Goal: Transaction & Acquisition: Purchase product/service

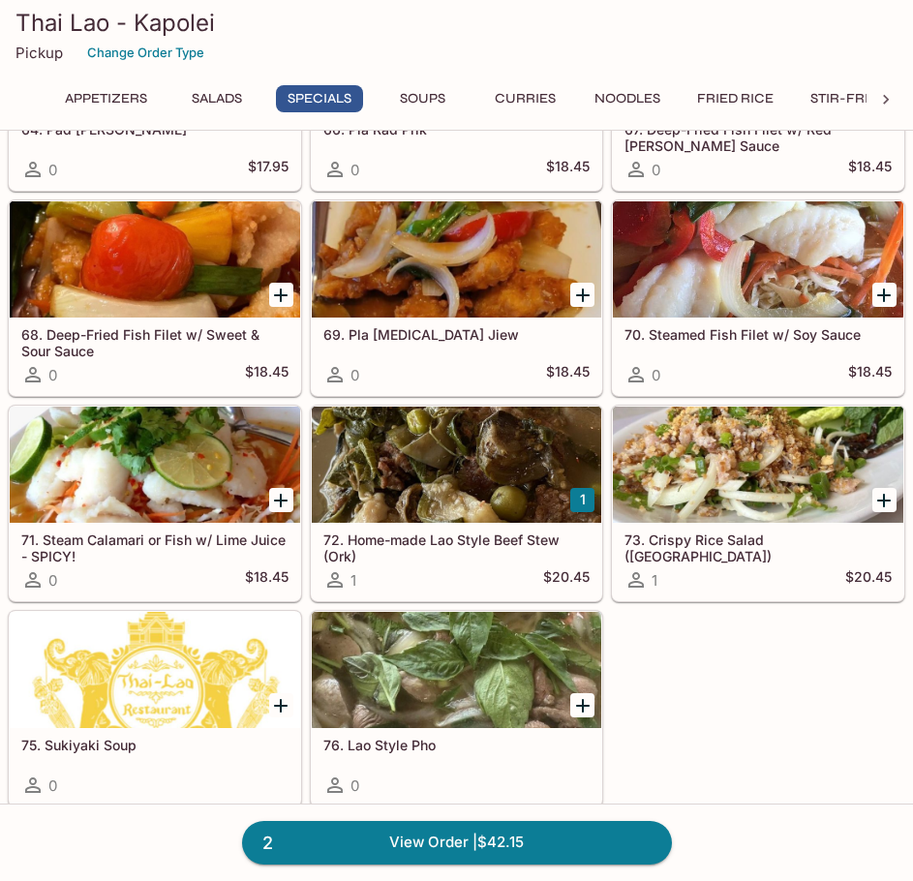
scroll to position [1840, 0]
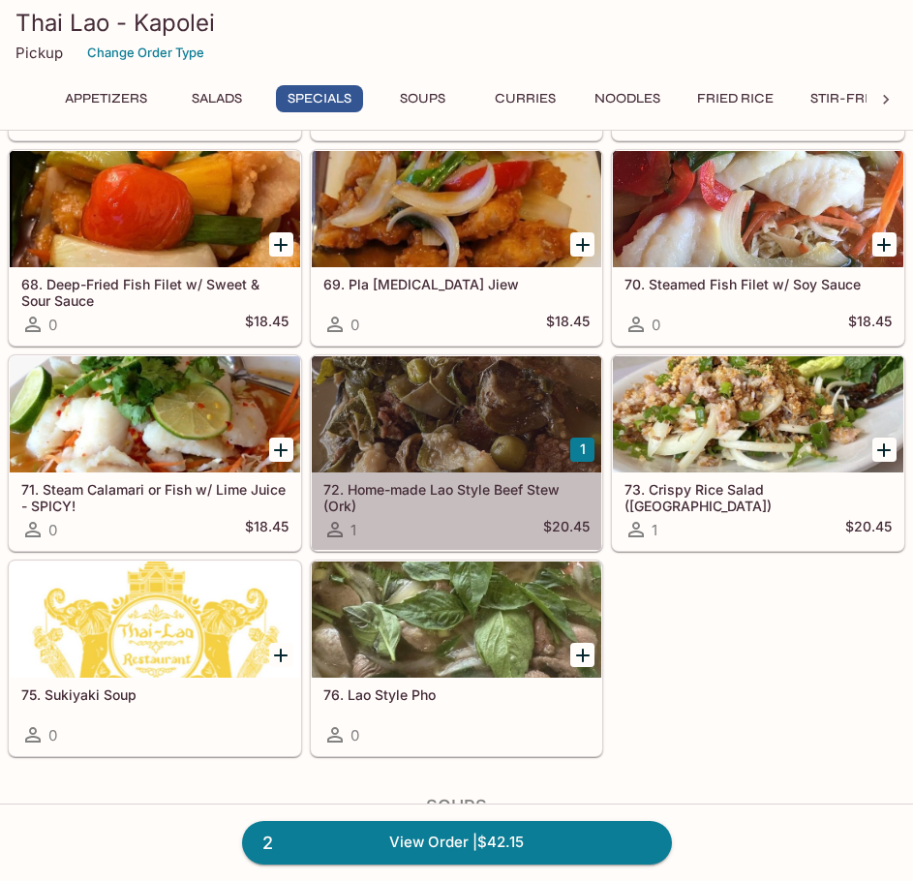
click at [400, 499] on h5 "72. Home-made Lao Style Beef Stew (Ork)" at bounding box center [457, 497] width 267 height 32
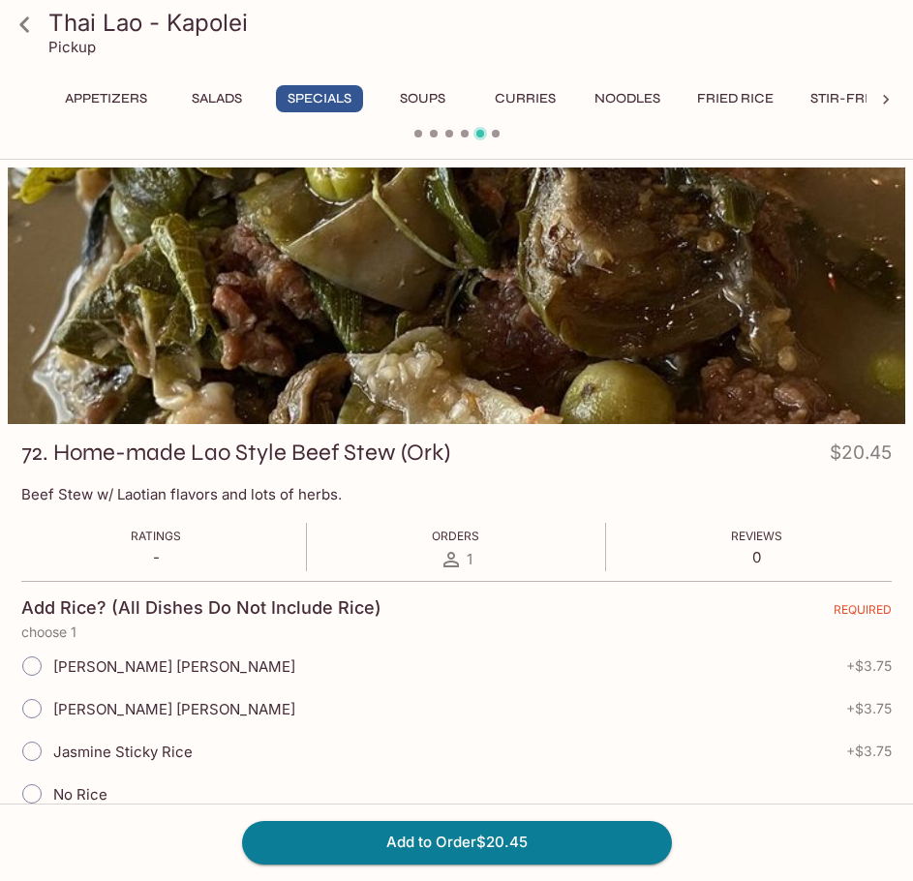
click at [151, 751] on span "Jasmine Sticky Rice" at bounding box center [122, 752] width 139 height 18
click at [38, 757] on input "Jasmine Sticky Rice" at bounding box center [32, 751] width 41 height 41
click at [124, 751] on span "Jasmine Sticky Rice" at bounding box center [122, 752] width 139 height 18
click at [28, 751] on input "Jasmine Sticky Rice" at bounding box center [32, 751] width 41 height 41
radio input "true"
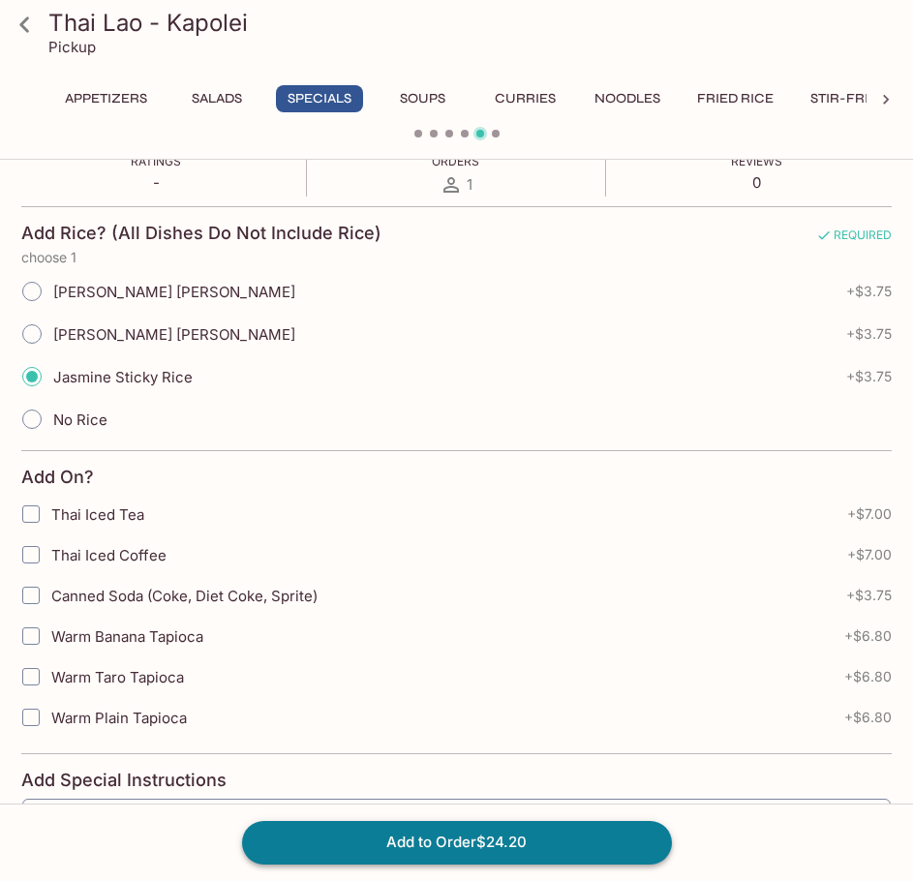
scroll to position [484, 0]
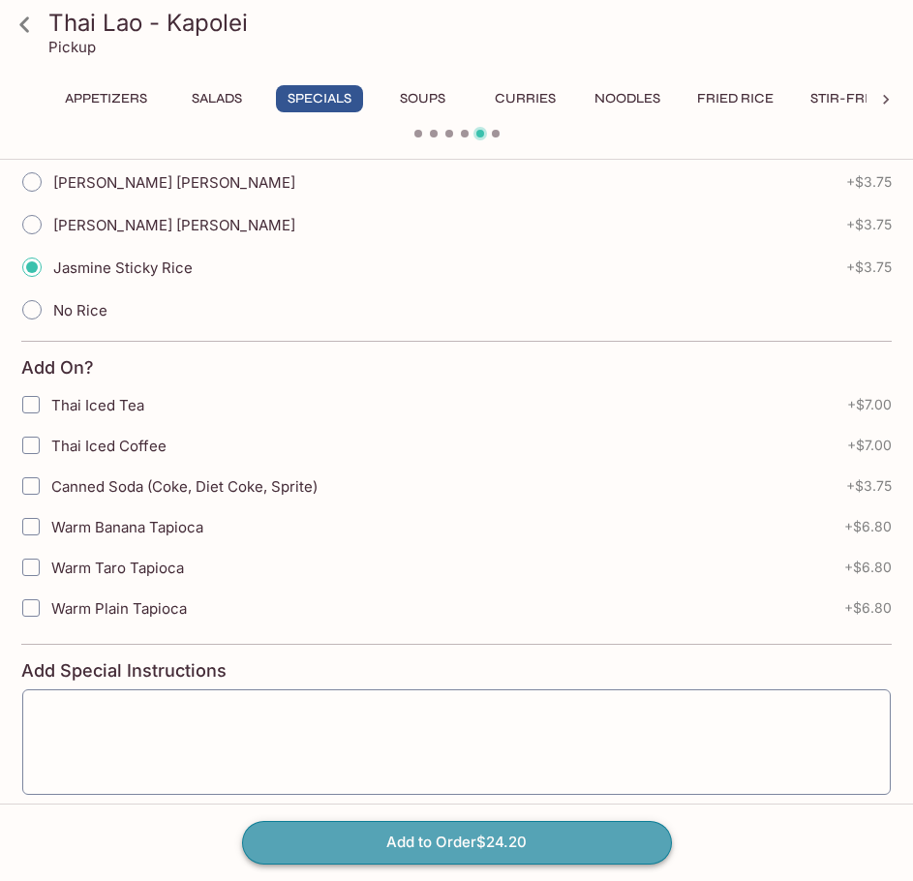
click at [374, 847] on button "Add to Order $24.20" at bounding box center [457, 842] width 430 height 43
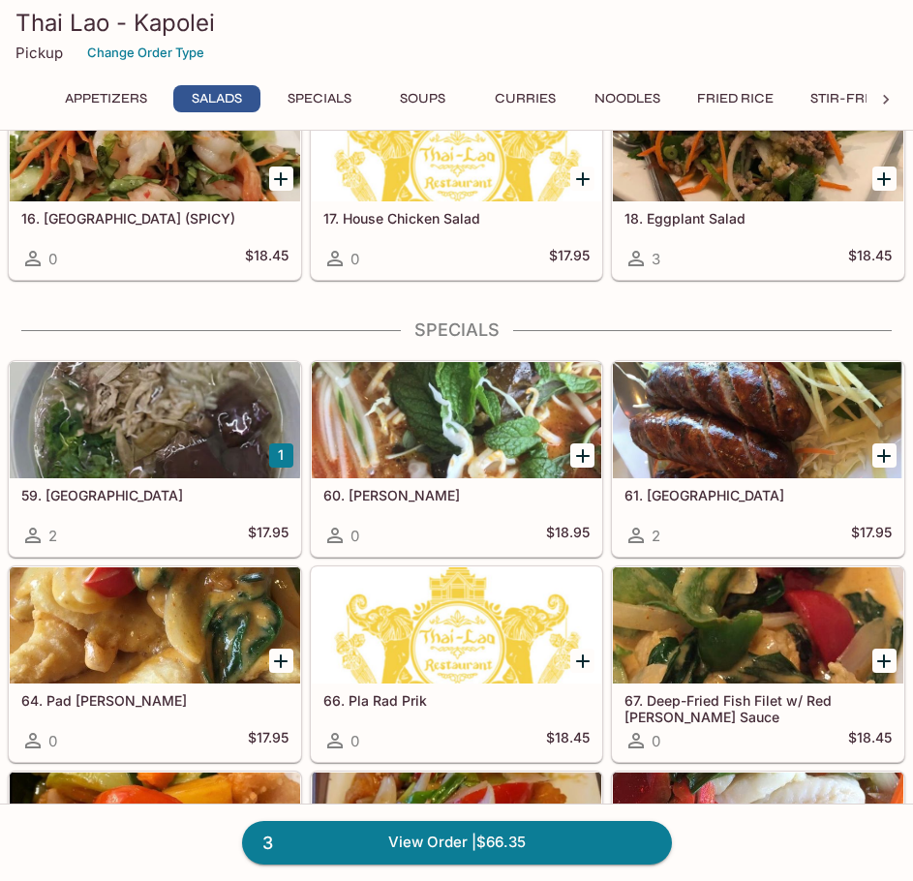
scroll to position [1162, 0]
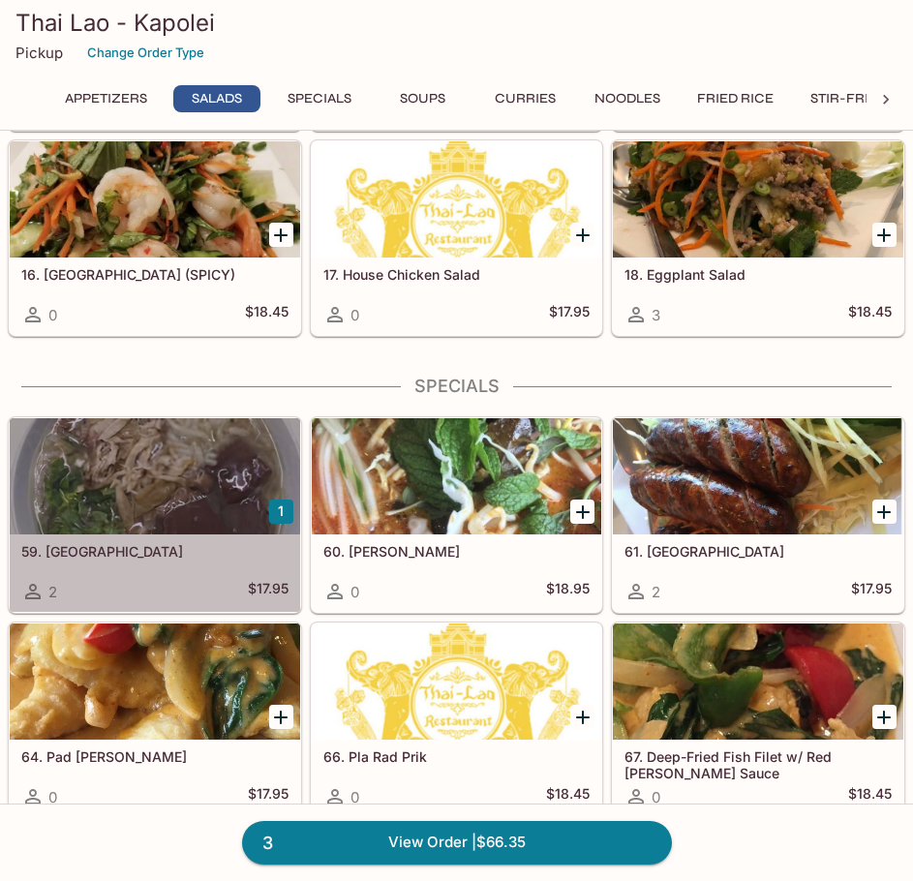
click at [210, 576] on div "59. Kao Peak 2 $17.95" at bounding box center [155, 573] width 291 height 77
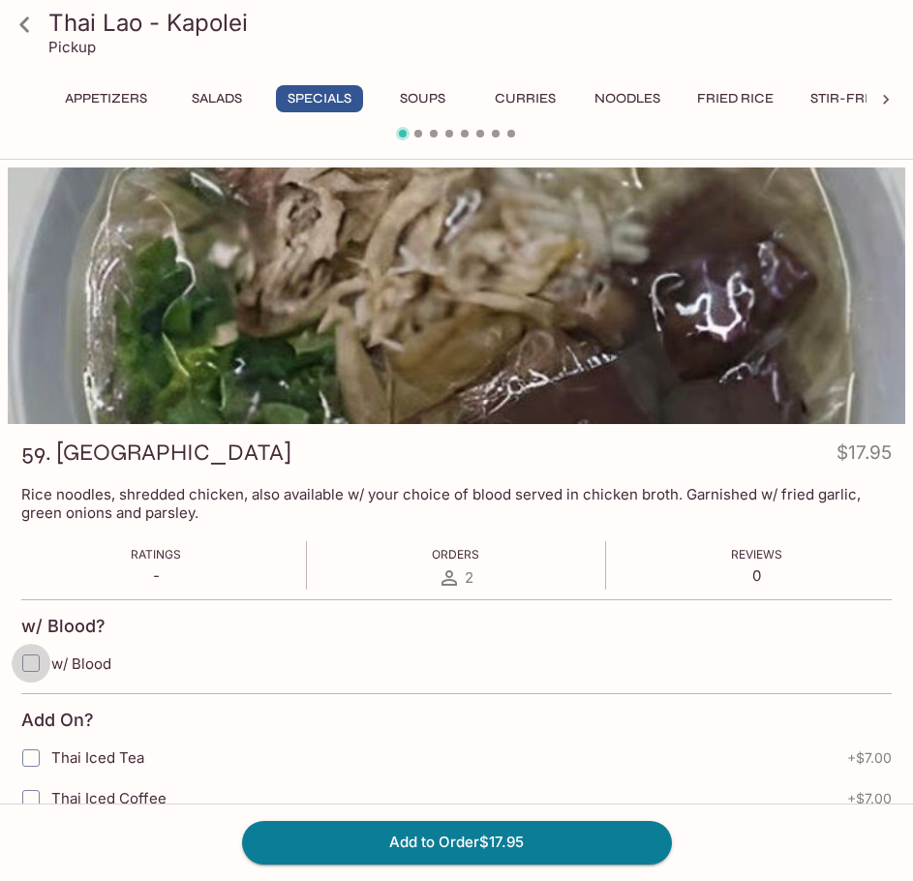
click at [34, 663] on input "w/ Blood" at bounding box center [31, 663] width 39 height 39
checkbox input "true"
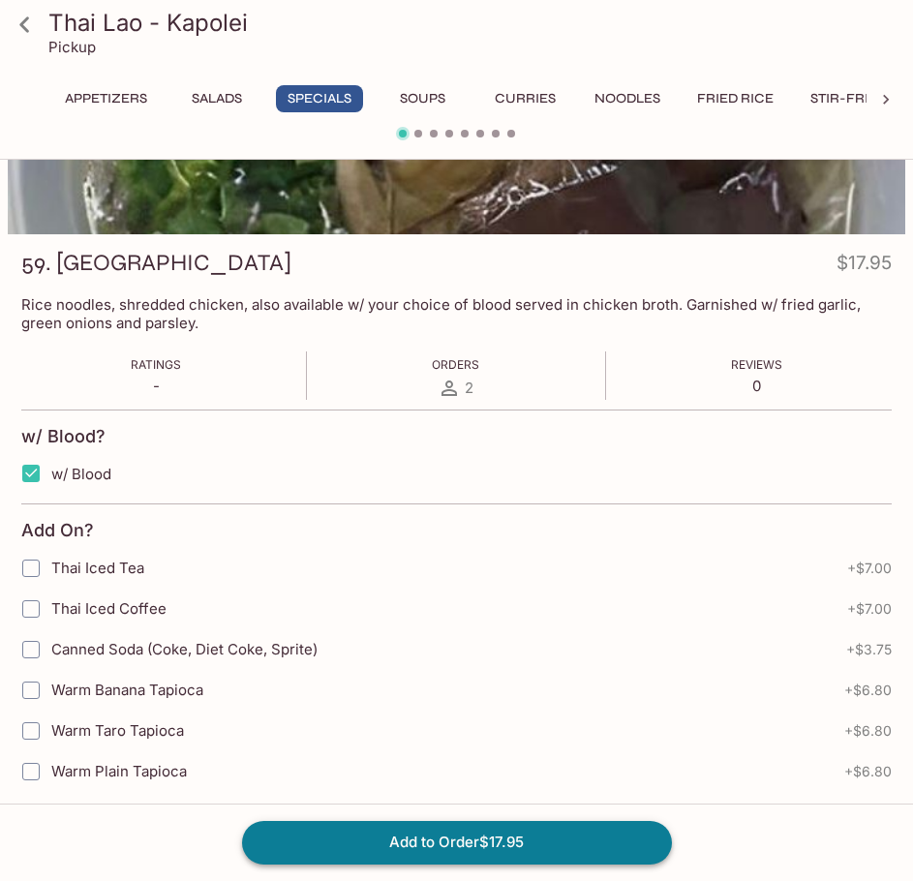
scroll to position [194, 0]
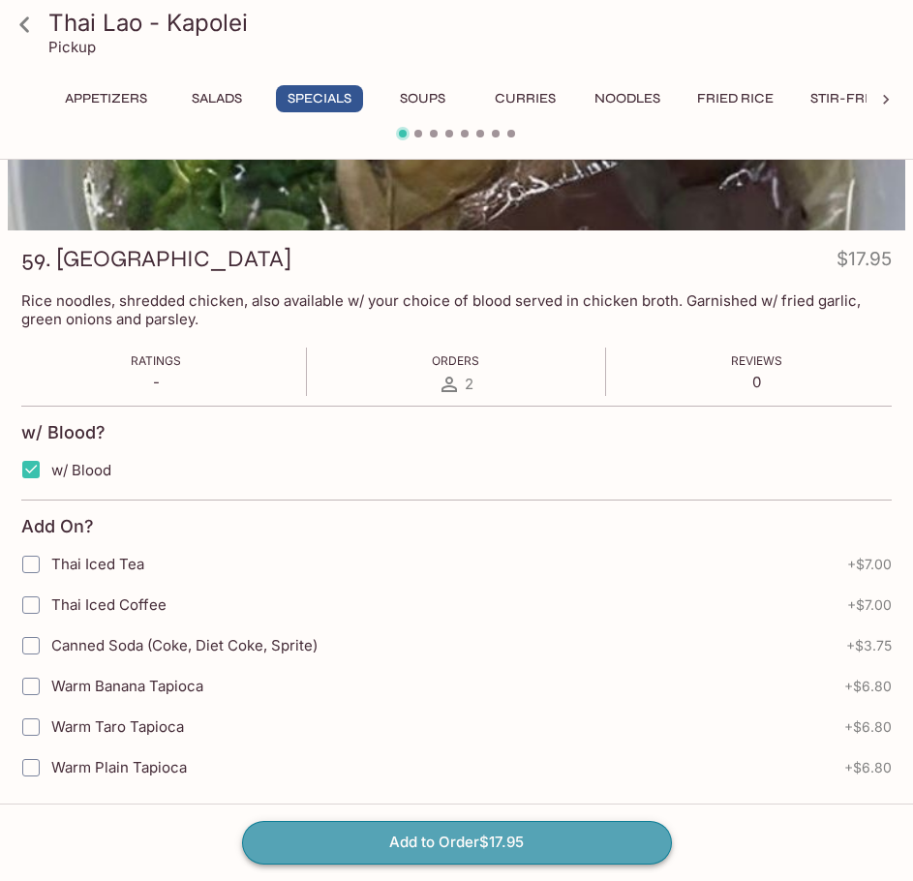
click at [517, 833] on button "Add to Order $17.95" at bounding box center [457, 842] width 430 height 43
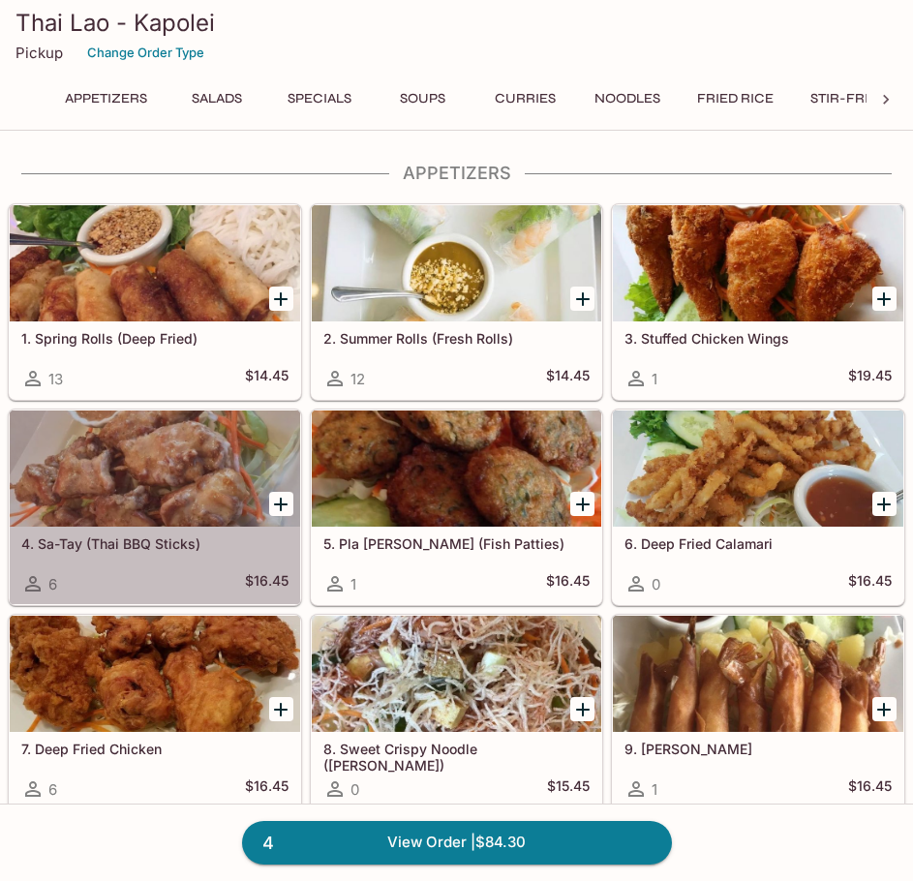
click at [109, 542] on h5 "4. Sa-Tay (Thai BBQ Sticks)" at bounding box center [154, 544] width 267 height 16
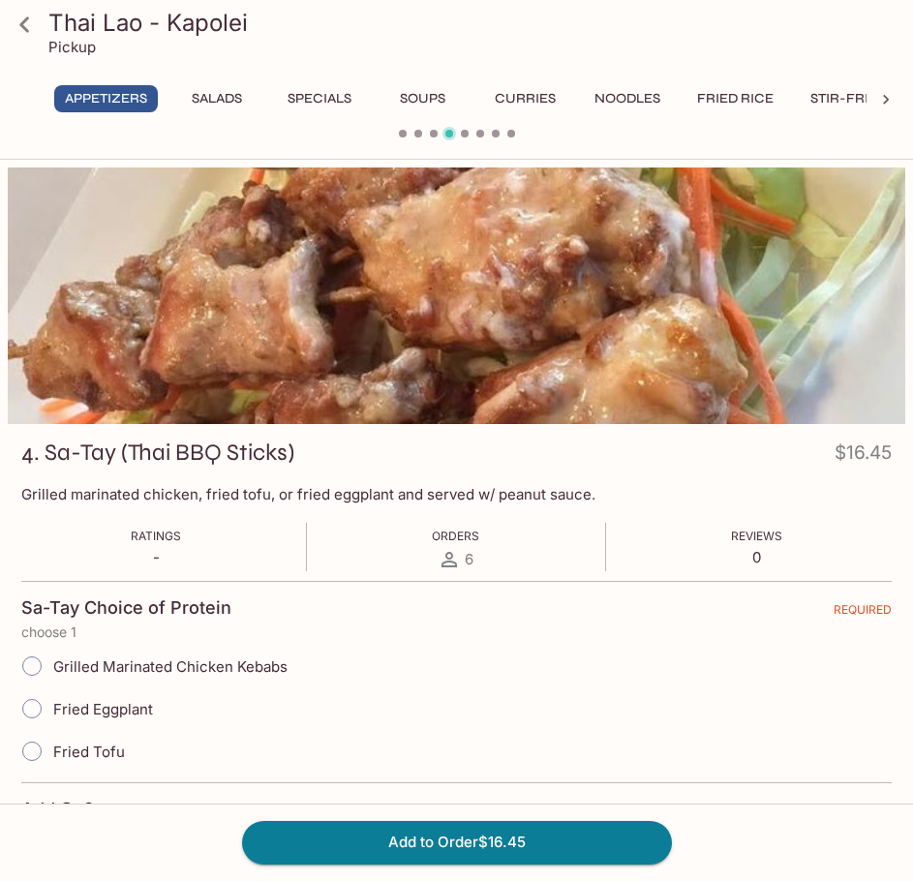
click at [282, 669] on span "Grilled Marinated Chicken Kebabs" at bounding box center [170, 667] width 234 height 18
click at [52, 669] on input "Grilled Marinated Chicken Kebabs" at bounding box center [32, 666] width 41 height 41
radio input "true"
click at [501, 829] on button "Add to Order $16.45" at bounding box center [457, 842] width 430 height 43
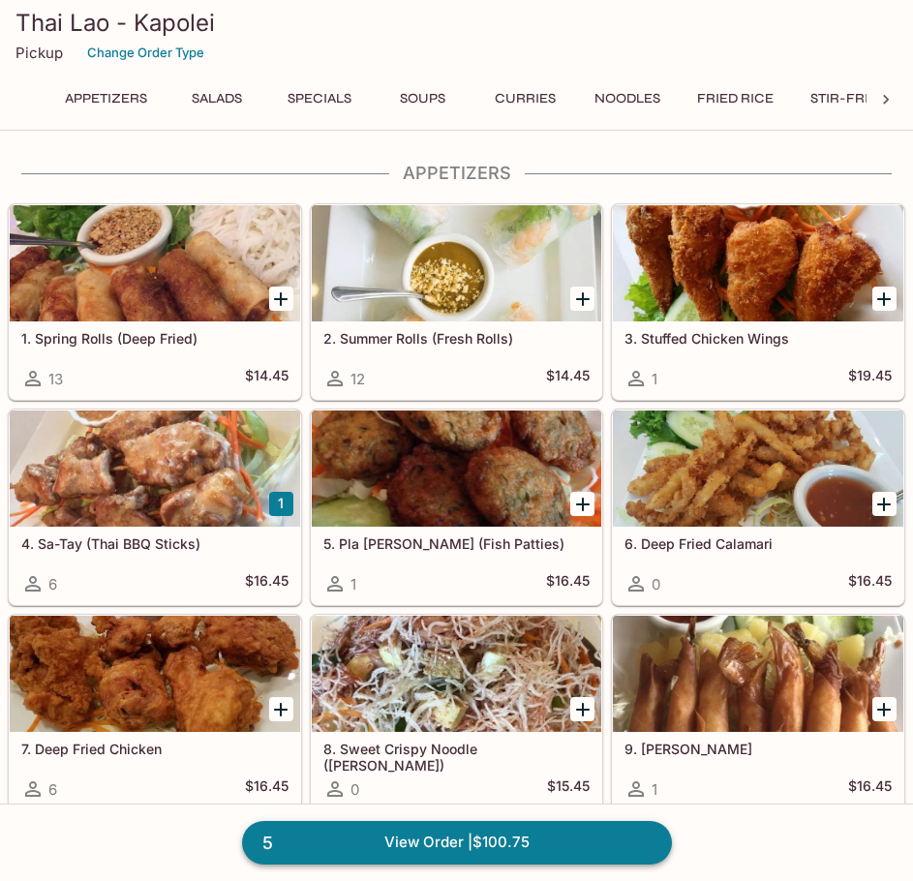
click at [399, 842] on link "5 View Order | $100.75" at bounding box center [457, 842] width 430 height 43
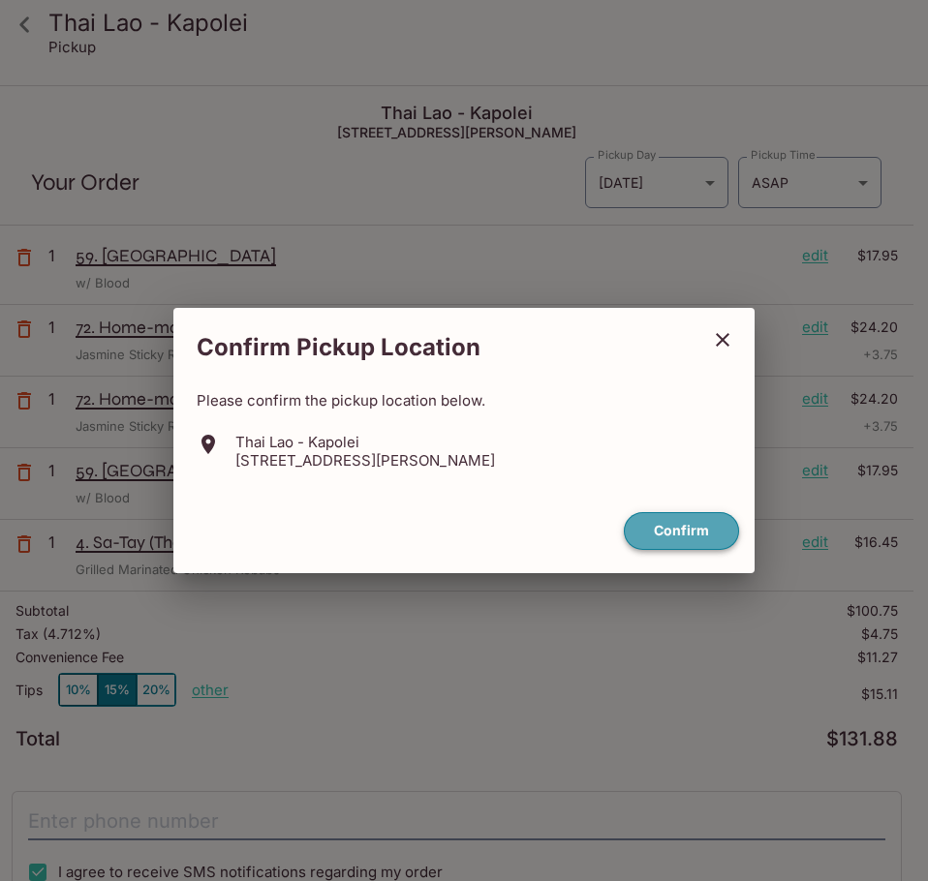
click at [721, 534] on button "Confirm" at bounding box center [681, 531] width 115 height 38
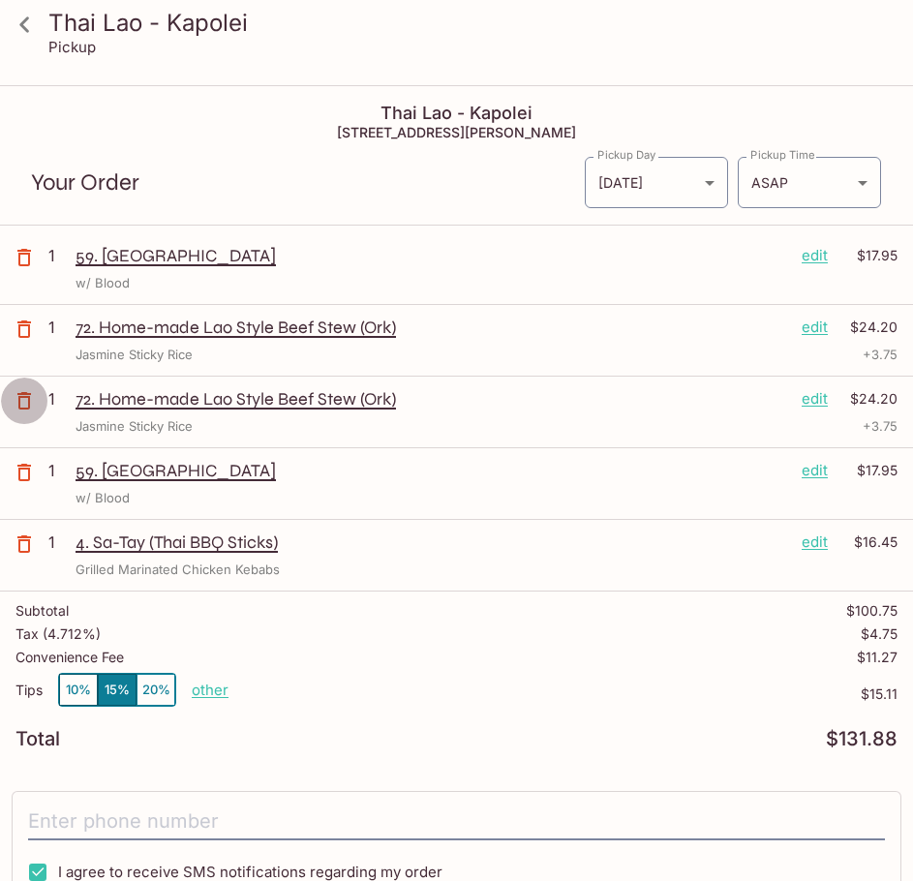
click at [29, 401] on icon "button" at bounding box center [24, 400] width 14 height 17
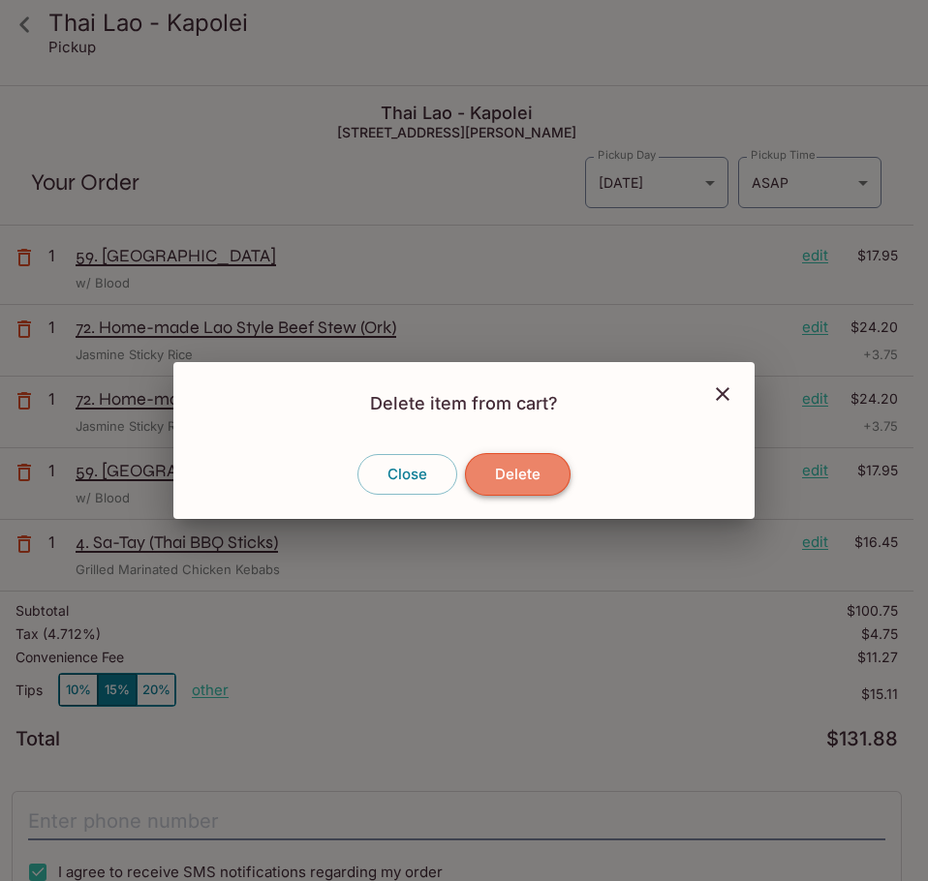
click at [550, 471] on button "Delete" at bounding box center [518, 474] width 106 height 43
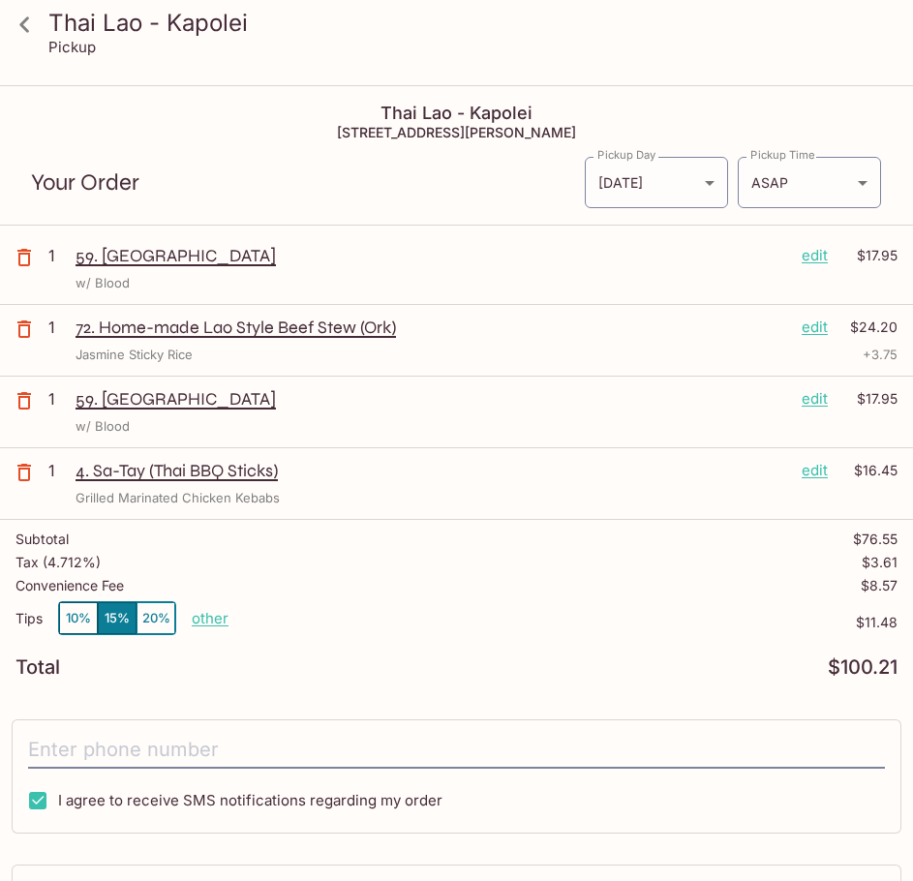
click at [18, 397] on icon "button" at bounding box center [24, 400] width 14 height 17
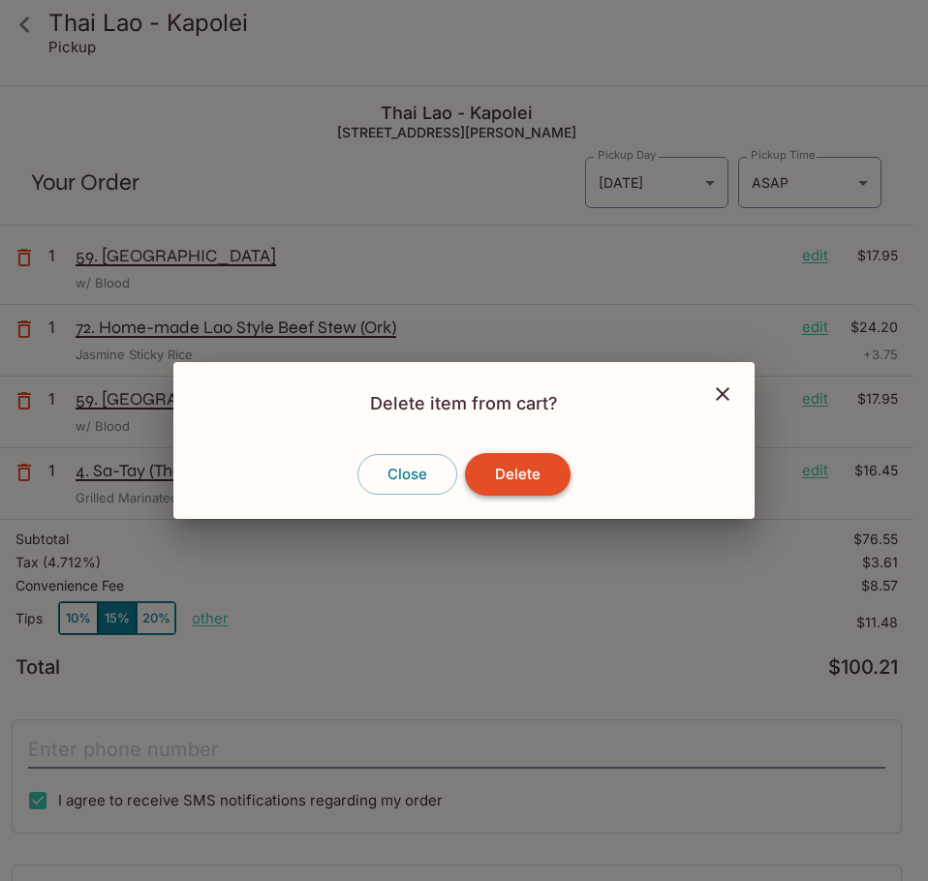
click at [511, 469] on button "Delete" at bounding box center [518, 474] width 106 height 43
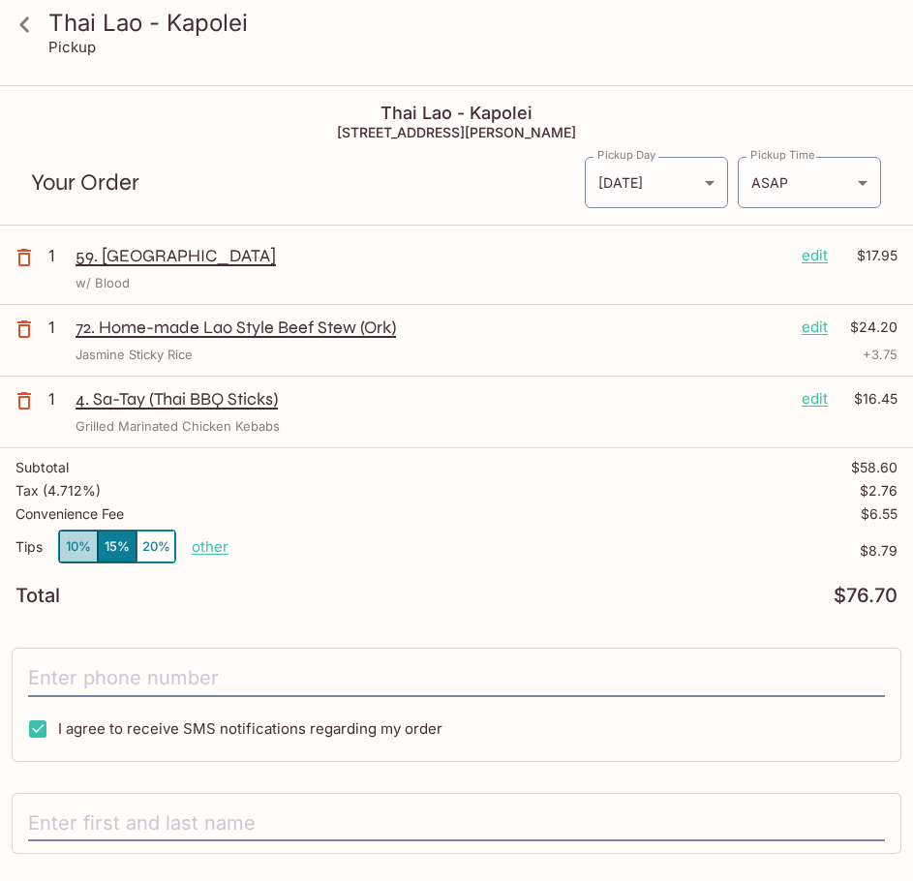
click at [72, 549] on button "10%" at bounding box center [78, 547] width 39 height 32
click at [14, 401] on icon "button" at bounding box center [24, 400] width 23 height 23
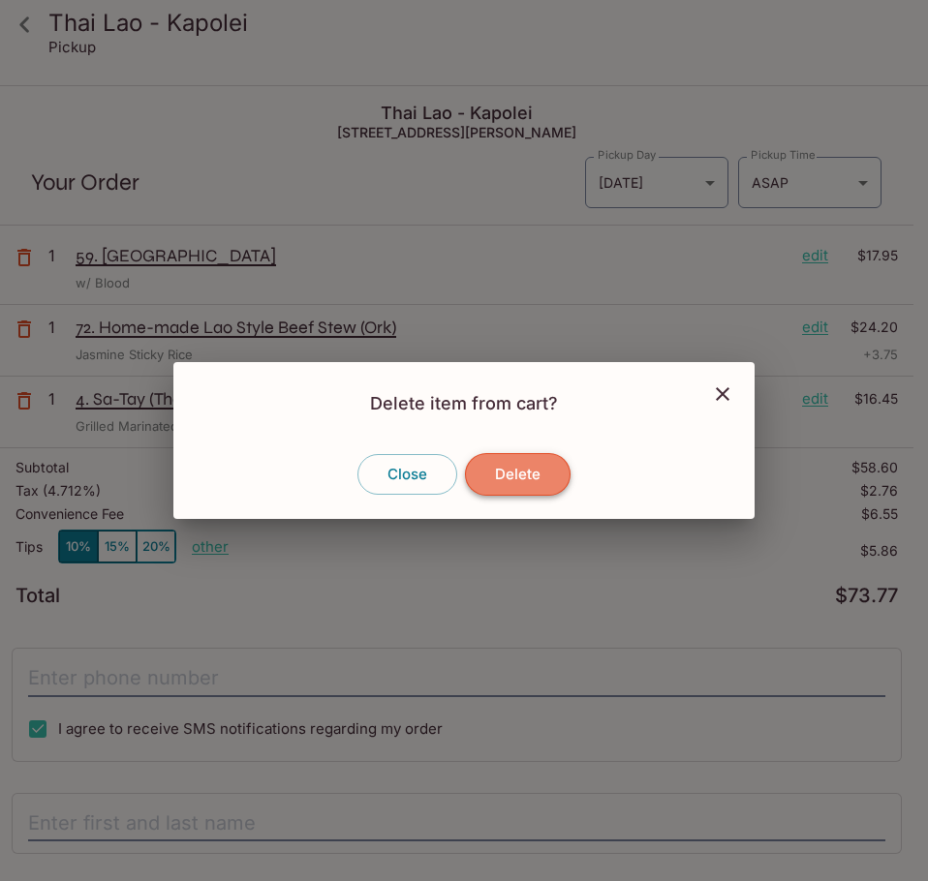
click at [505, 479] on button "Delete" at bounding box center [518, 474] width 106 height 43
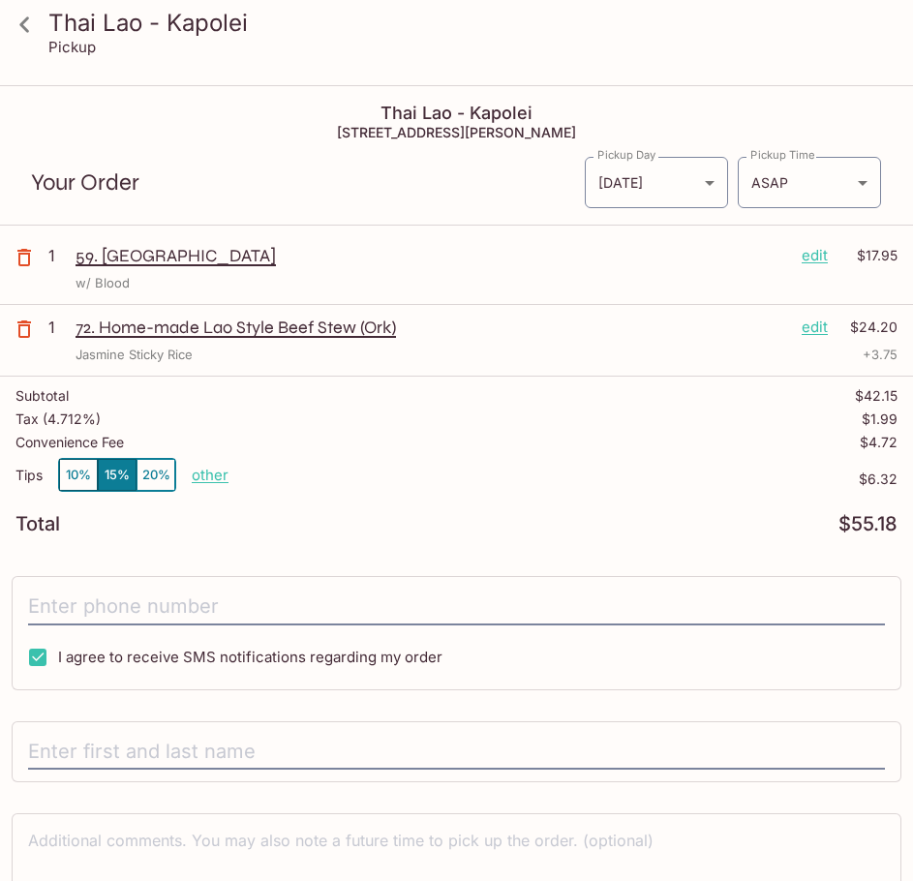
click at [18, 26] on icon at bounding box center [25, 25] width 34 height 34
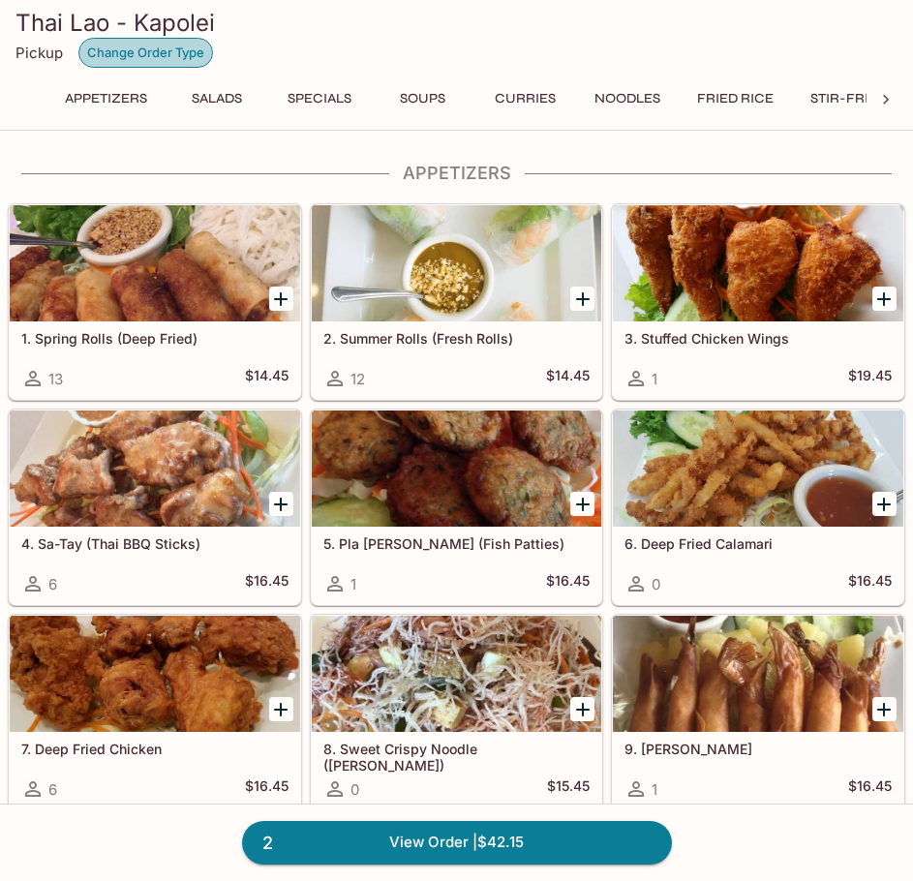
click at [119, 49] on button "Change Order Type" at bounding box center [145, 53] width 135 height 30
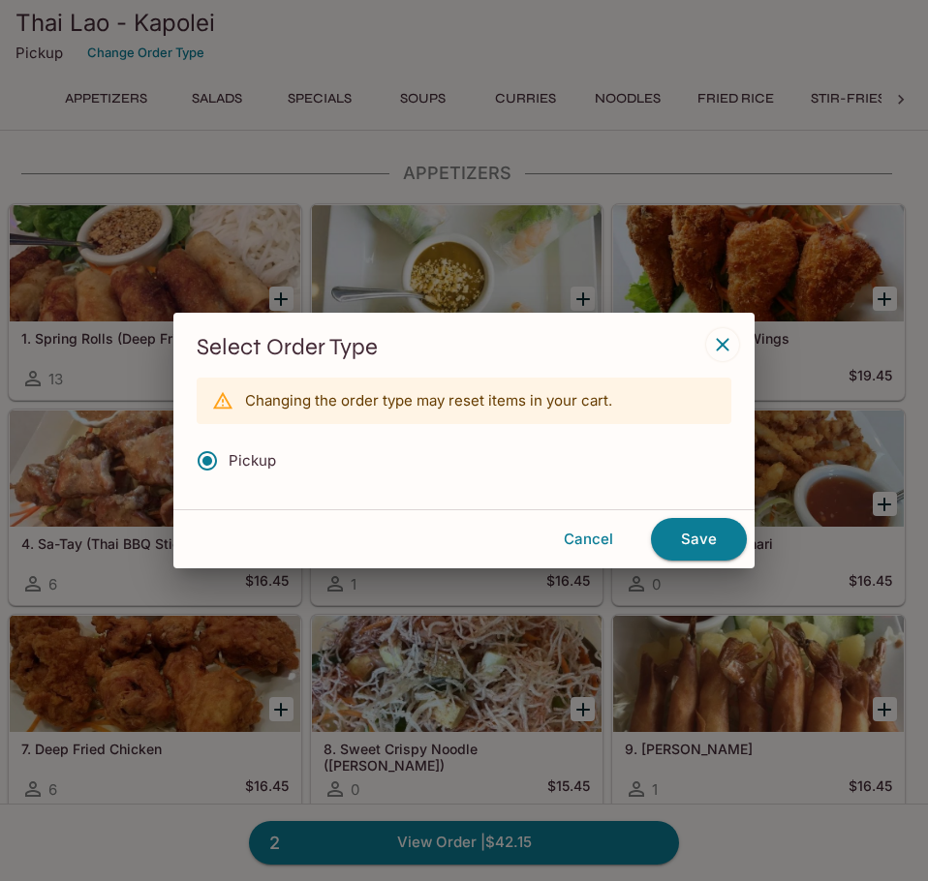
click at [729, 340] on icon "button" at bounding box center [722, 344] width 23 height 23
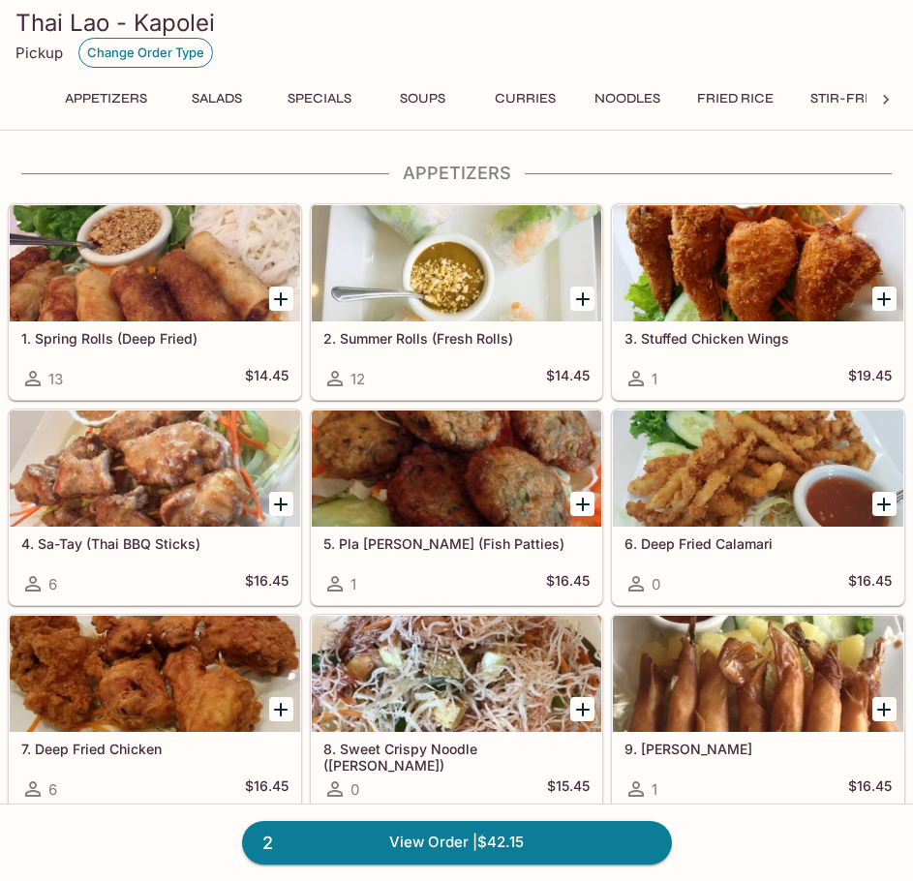
click at [123, 49] on button "Change Order Type" at bounding box center [145, 53] width 135 height 30
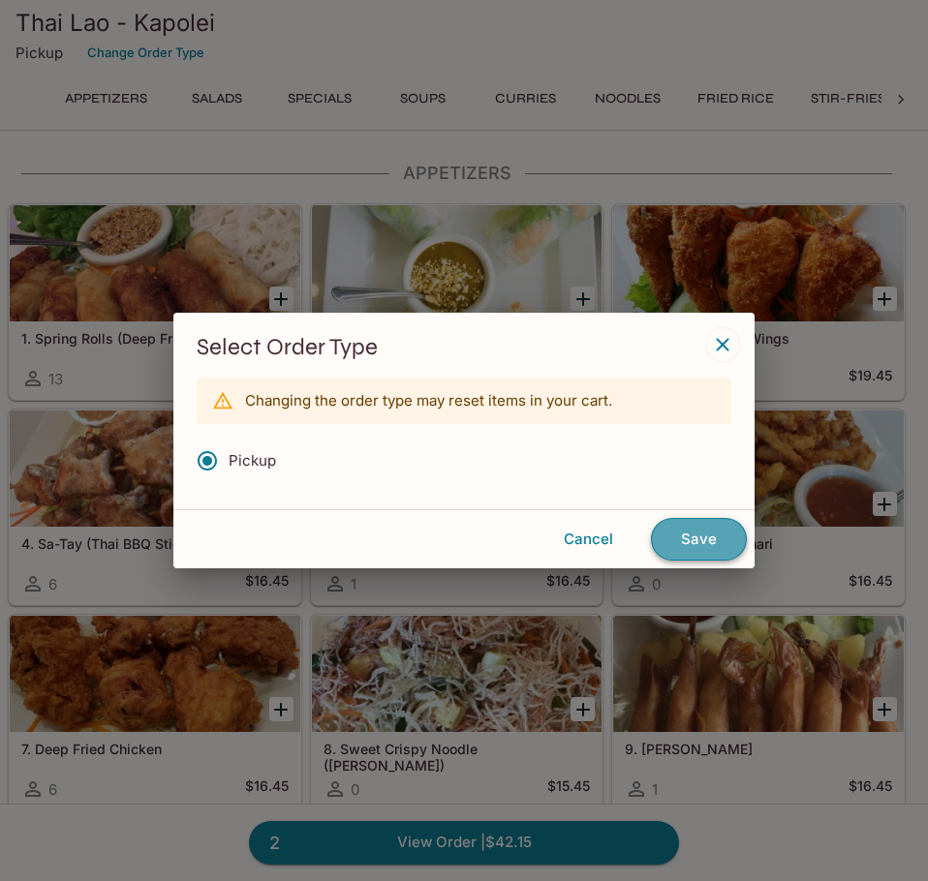
click at [725, 531] on button "Save" at bounding box center [699, 539] width 96 height 43
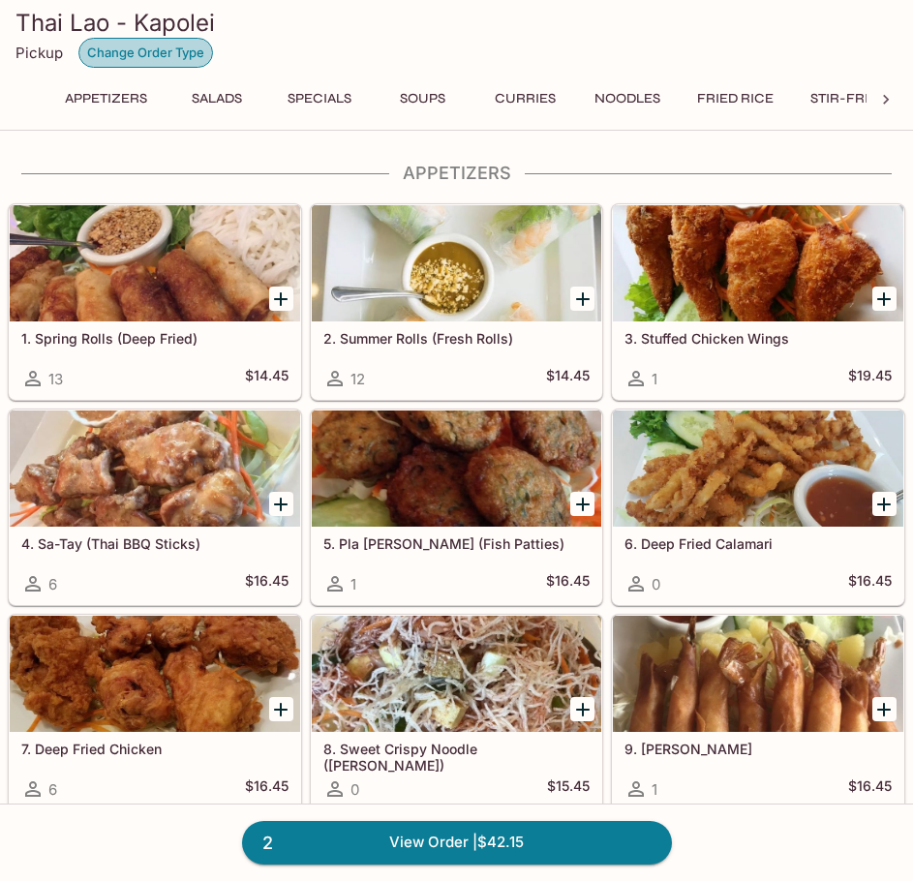
click at [162, 58] on button "Change Order Type" at bounding box center [145, 53] width 135 height 30
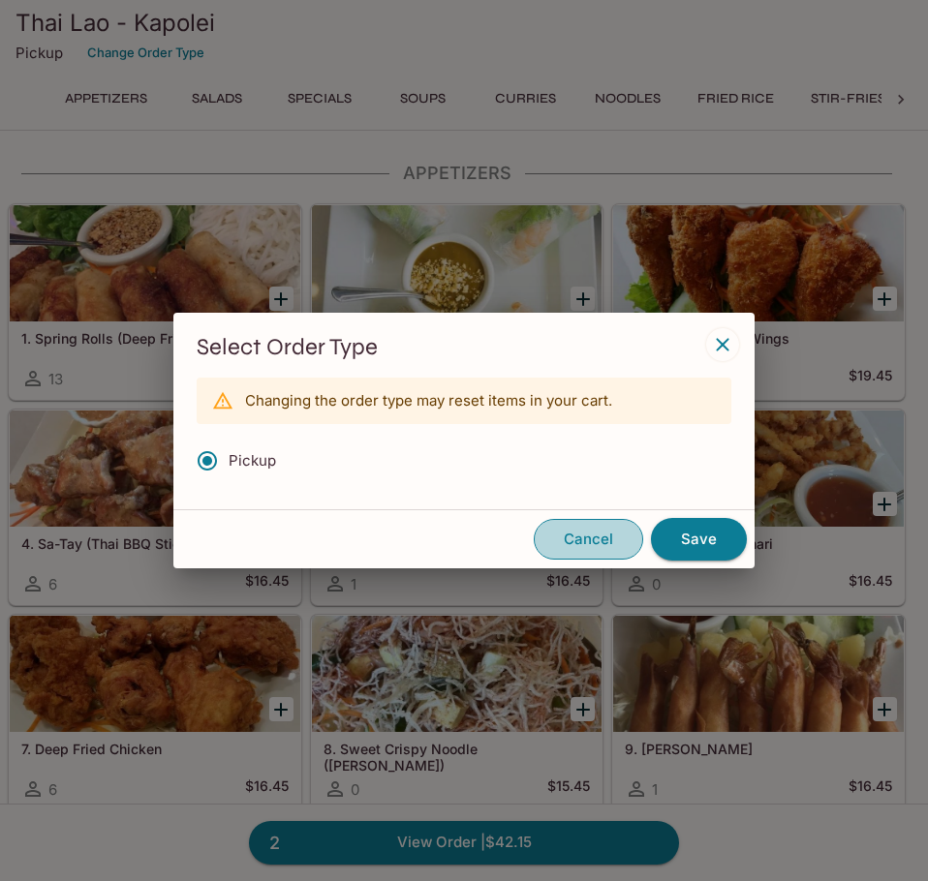
click at [587, 522] on button "Cancel" at bounding box center [588, 539] width 109 height 41
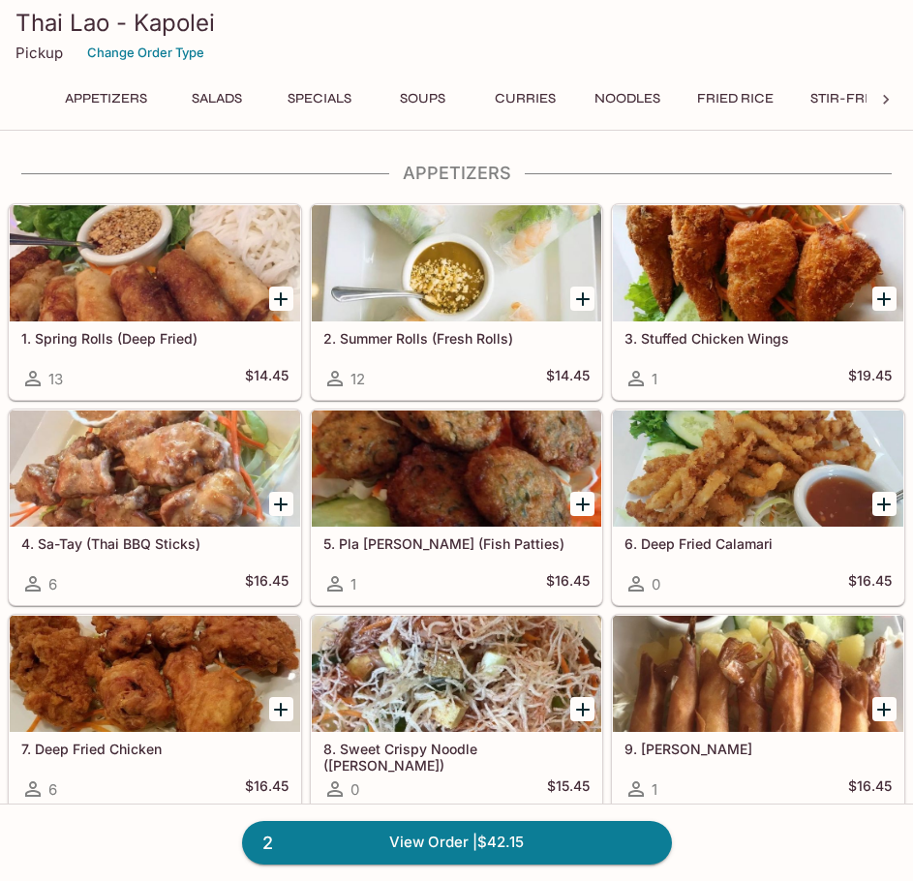
click at [130, 68] on div "Thai Lao - Kapolei Pickup Change Order Type" at bounding box center [456, 38] width 913 height 77
click at [128, 61] on button "Change Order Type" at bounding box center [145, 53] width 135 height 30
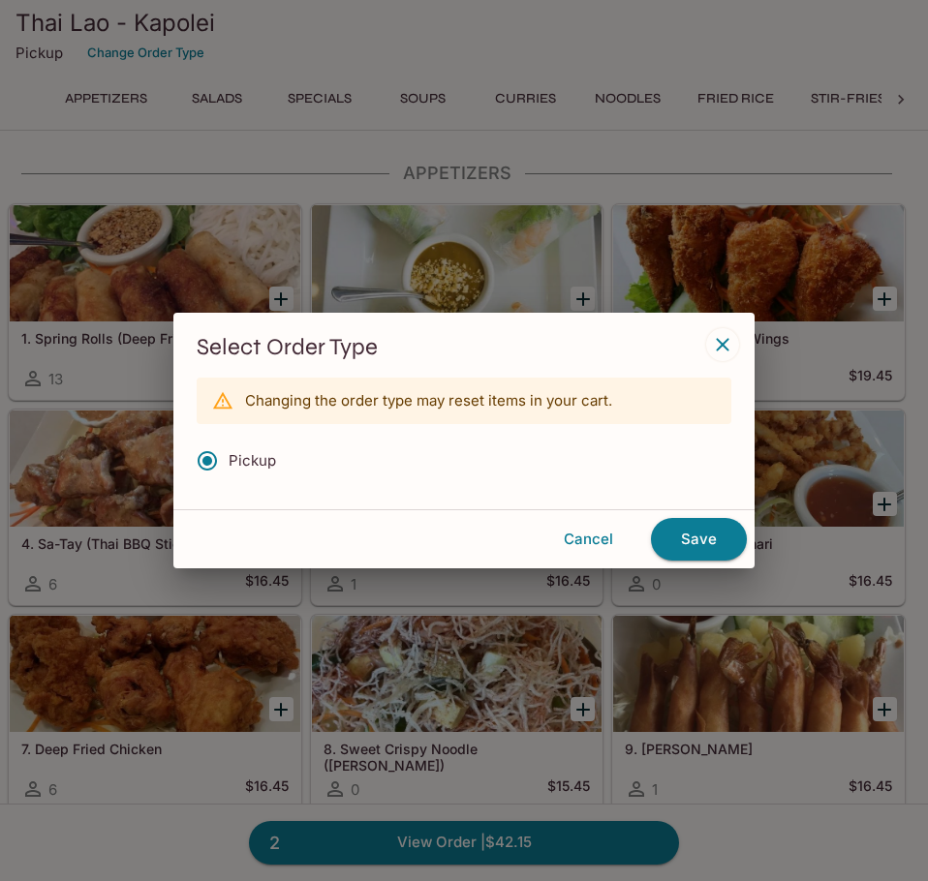
click at [713, 346] on icon "button" at bounding box center [722, 344] width 23 height 23
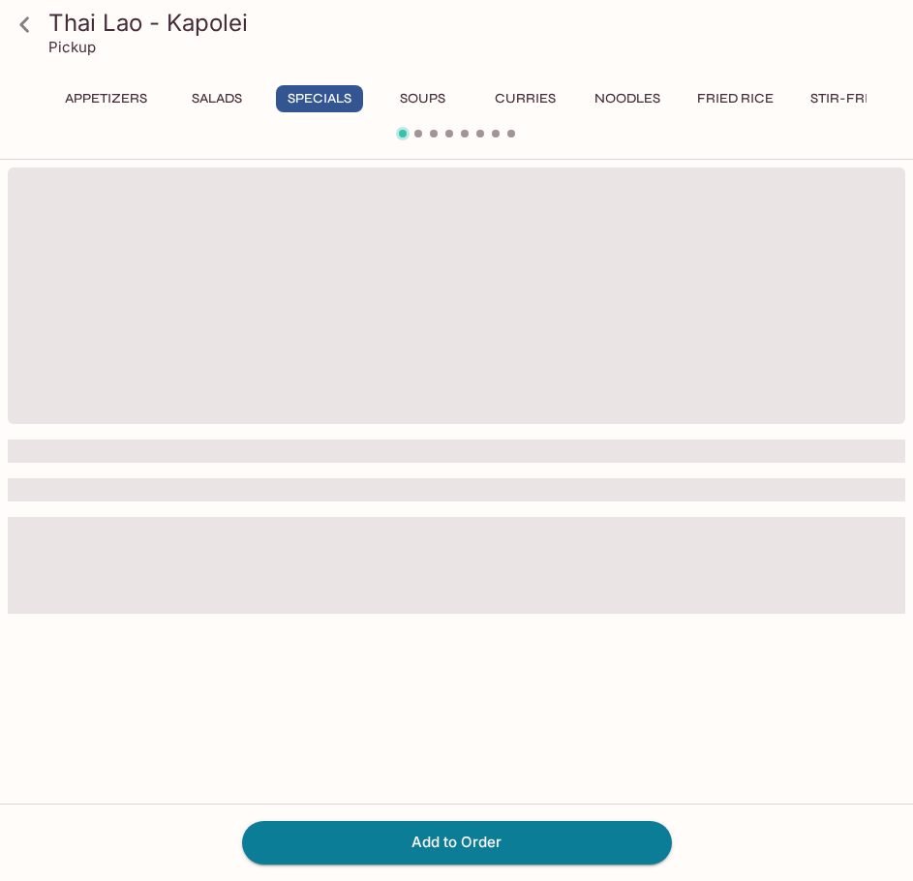
scroll to position [168, 0]
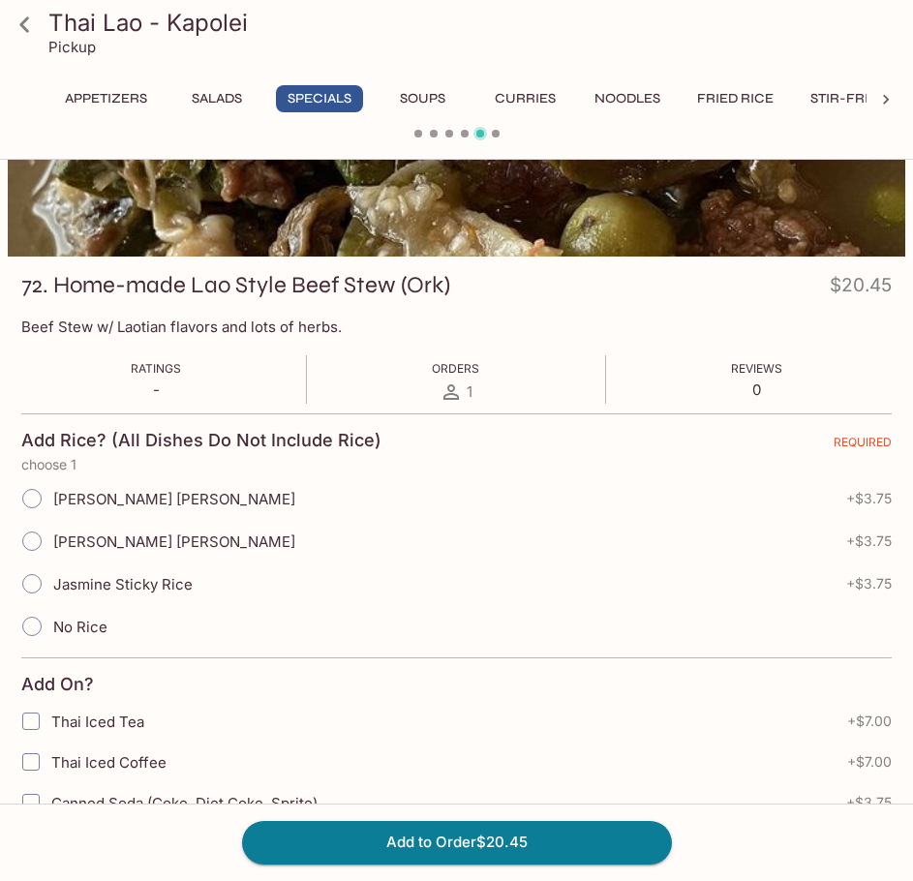
scroll to position [1023, 0]
